Goal: Navigation & Orientation: Find specific page/section

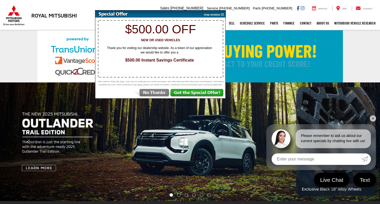
click at [221, 15] on img at bounding box center [213, 13] width 26 height 7
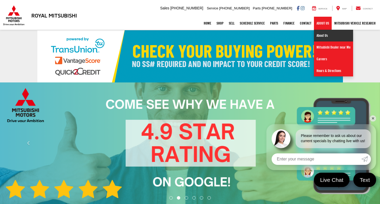
click at [321, 31] on link "About Us" at bounding box center [333, 36] width 39 height 12
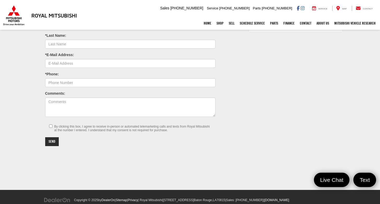
scroll to position [188, 0]
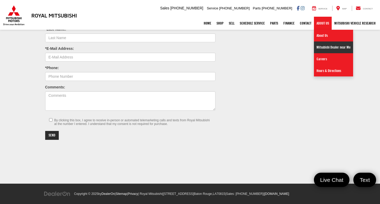
click at [338, 47] on link "Mitsubishi Dealer near Me" at bounding box center [333, 48] width 39 height 12
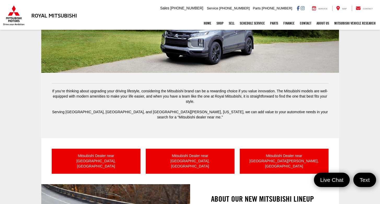
scroll to position [55, 0]
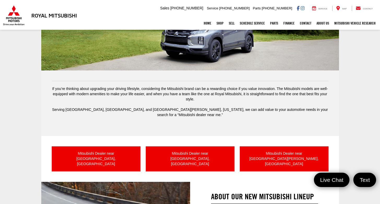
click at [109, 140] on div "Mitsubishi Dealer near [GEOGRAPHIC_DATA], LA Mitsubishi Dealer near [GEOGRAPHIC…" at bounding box center [190, 159] width 298 height 46
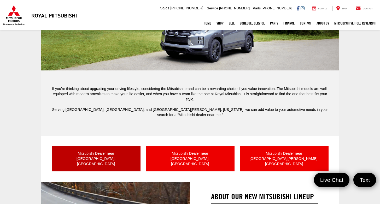
click at [109, 149] on link "Mitsubishi Dealer near Baton Rouge, LA" at bounding box center [96, 159] width 89 height 25
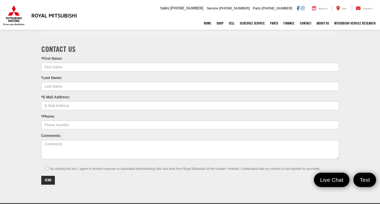
scroll to position [570, 0]
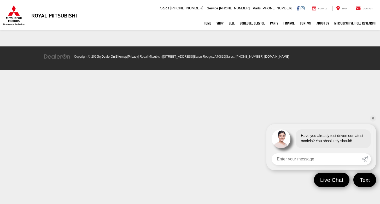
click at [373, 75] on html "Royal Mitsubishi 9255 Airline Hwy, Baton Rouge, LA 70815 Sales Mobile Sales 225…" at bounding box center [190, 37] width 380 height 75
click at [372, 118] on link "✕" at bounding box center [373, 118] width 6 height 6
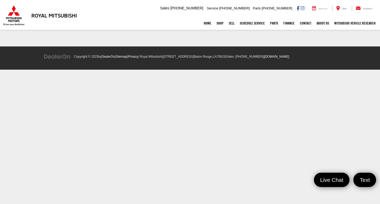
click at [323, 8] on span "Service" at bounding box center [322, 9] width 9 height 2
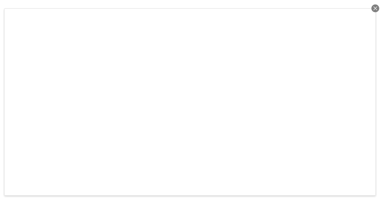
click at [375, 5] on div at bounding box center [376, 8] width 8 height 8
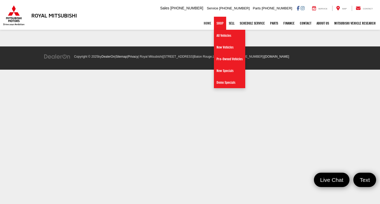
click at [207, 24] on link "Home" at bounding box center [207, 23] width 13 height 13
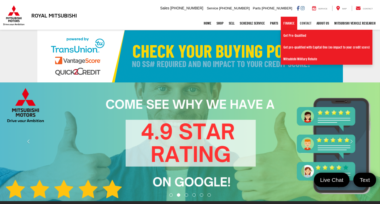
click at [302, 24] on link "Contact" at bounding box center [305, 23] width 17 height 13
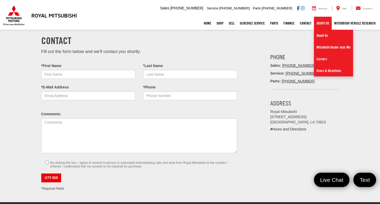
click at [323, 21] on link "About Us" at bounding box center [323, 23] width 18 height 13
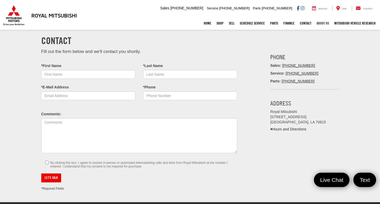
click at [322, 26] on link "About Us" at bounding box center [323, 23] width 18 height 13
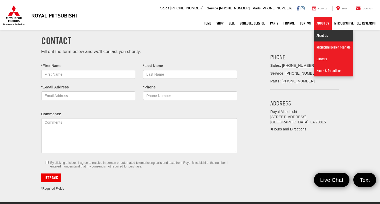
click at [323, 40] on link "About Us" at bounding box center [333, 36] width 39 height 12
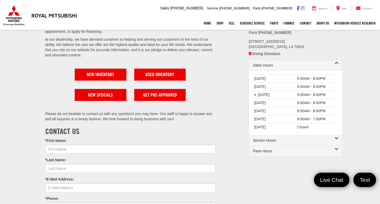
scroll to position [16, 0]
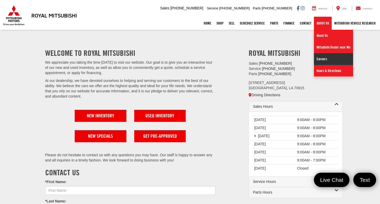
click at [324, 61] on link "Careers" at bounding box center [333, 59] width 39 height 12
